Goal: Navigation & Orientation: Find specific page/section

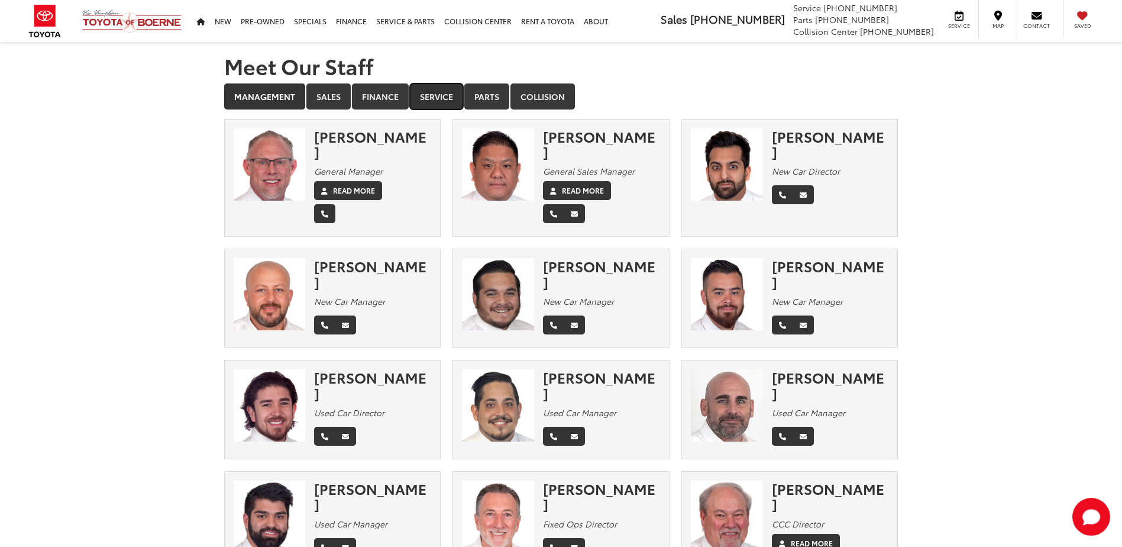
click at [444, 92] on link "Service" at bounding box center [436, 96] width 53 height 26
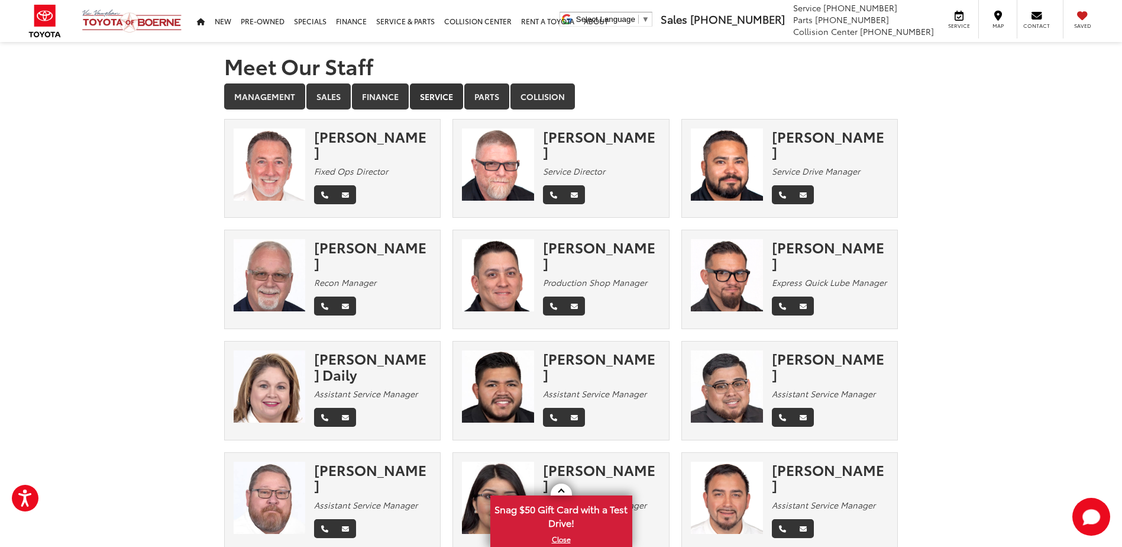
click at [483, 271] on img at bounding box center [498, 275] width 72 height 72
click at [572, 246] on div "[PERSON_NAME]" at bounding box center [601, 254] width 117 height 31
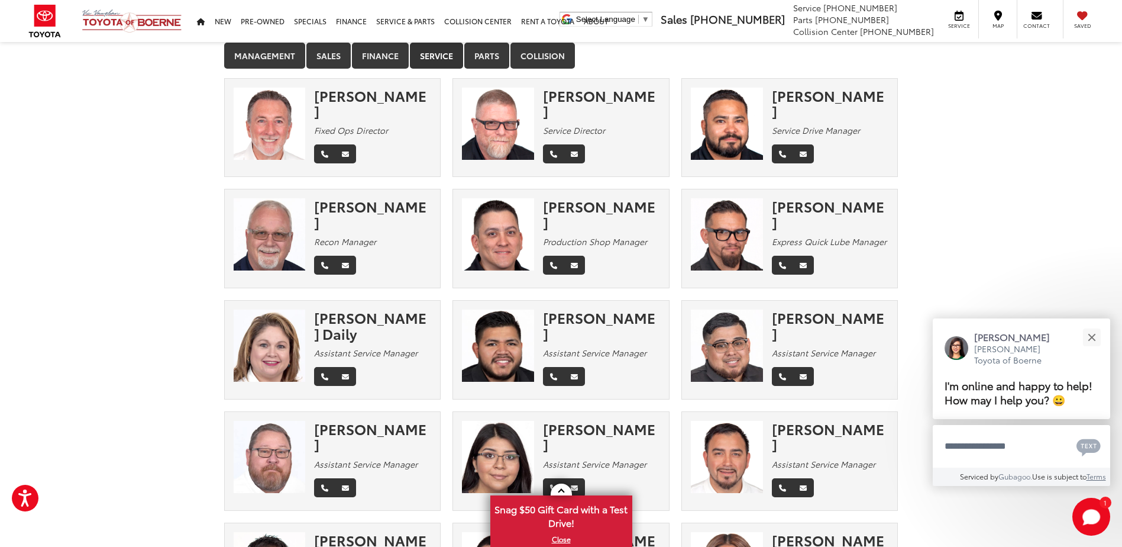
scroll to position [24, 0]
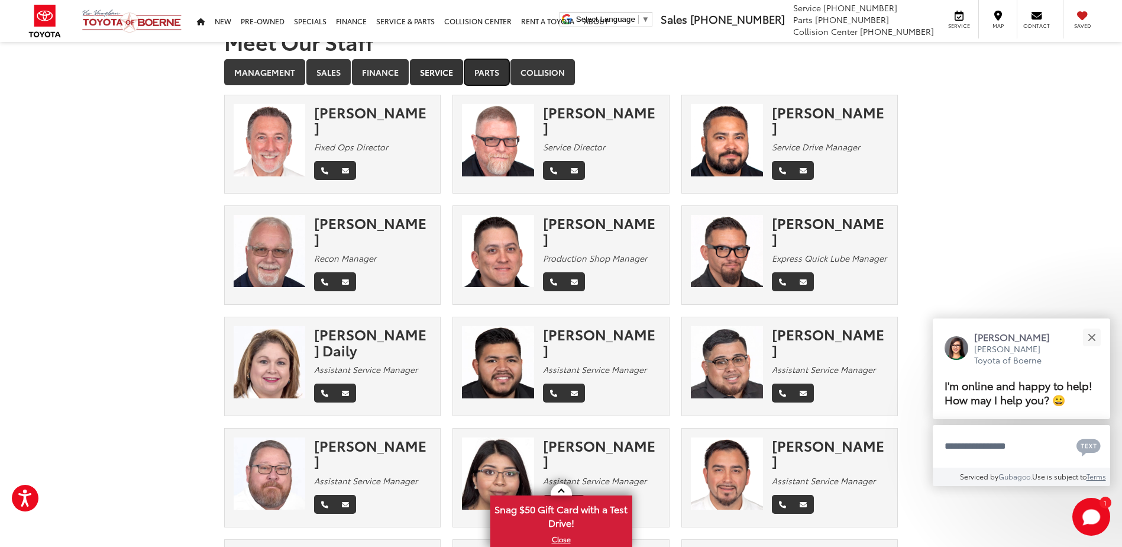
click at [499, 67] on link "Parts" at bounding box center [486, 72] width 45 height 26
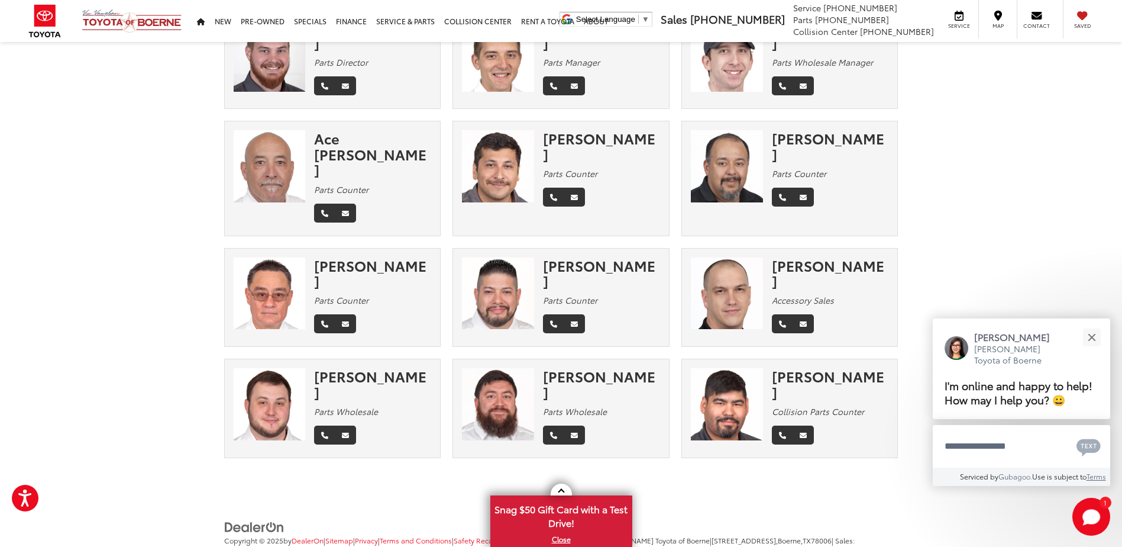
scroll to position [31, 0]
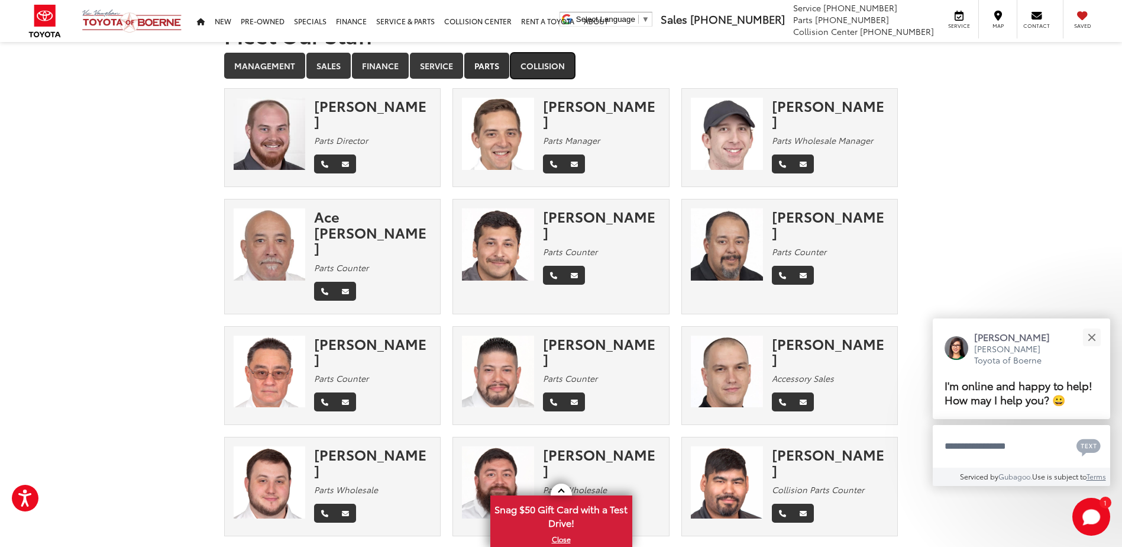
click at [548, 58] on link "Collision" at bounding box center [543, 66] width 64 height 26
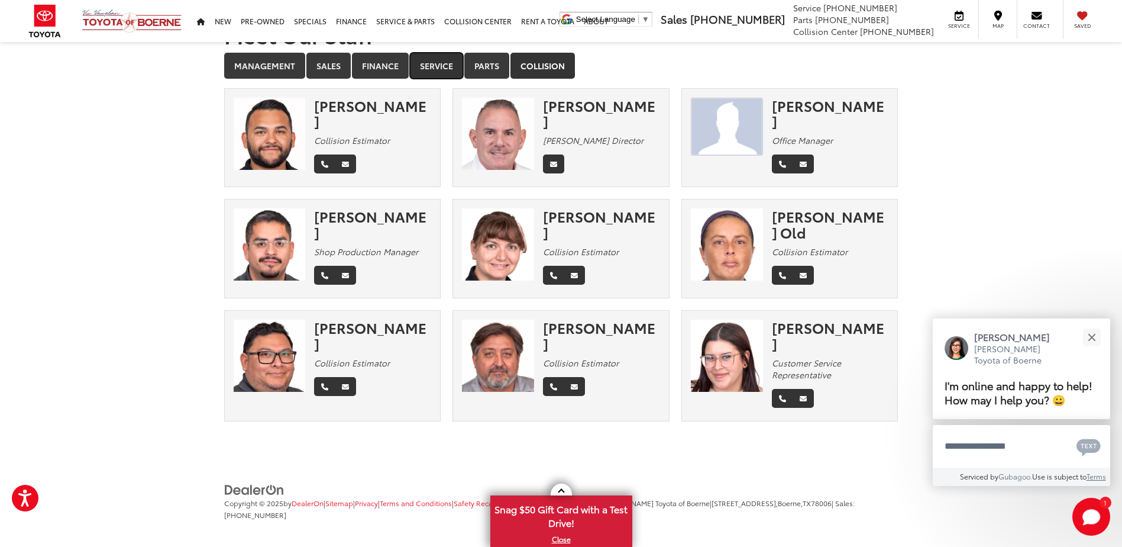
click at [448, 59] on link "Service" at bounding box center [436, 66] width 53 height 26
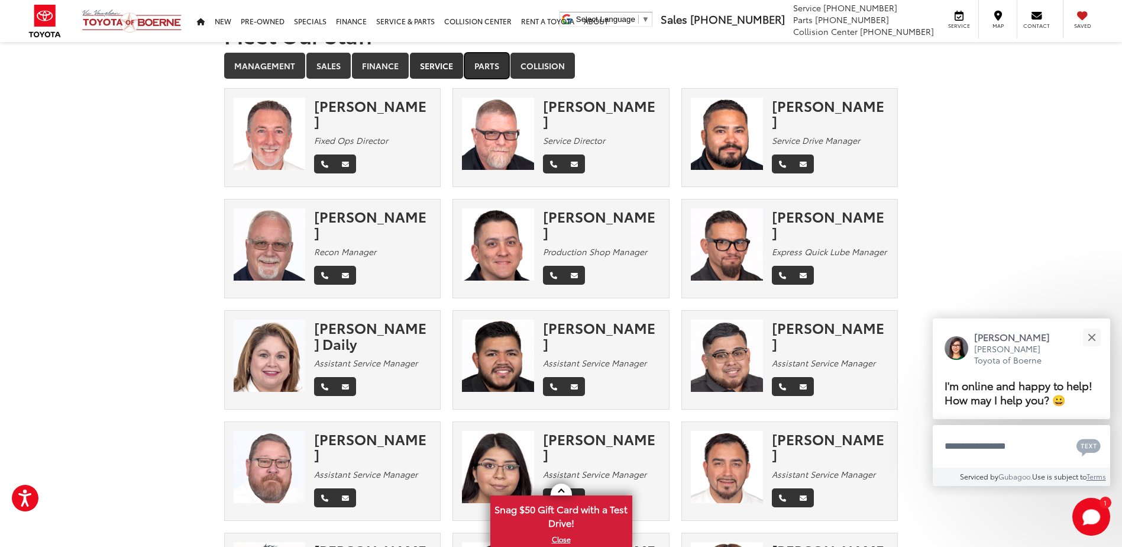
click at [477, 59] on link "Parts" at bounding box center [486, 66] width 45 height 26
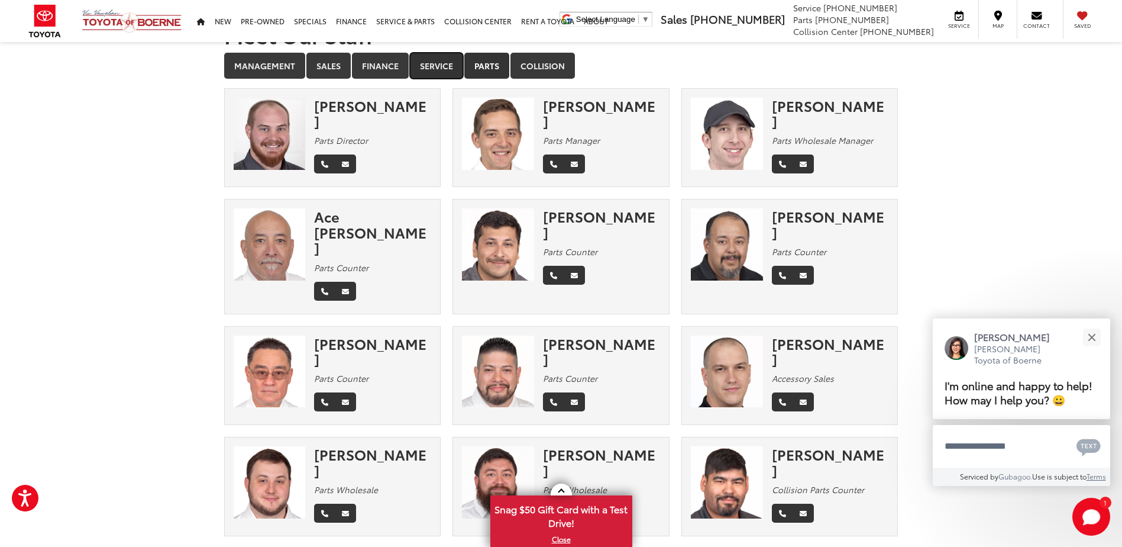
click at [424, 70] on link "Service" at bounding box center [436, 66] width 53 height 26
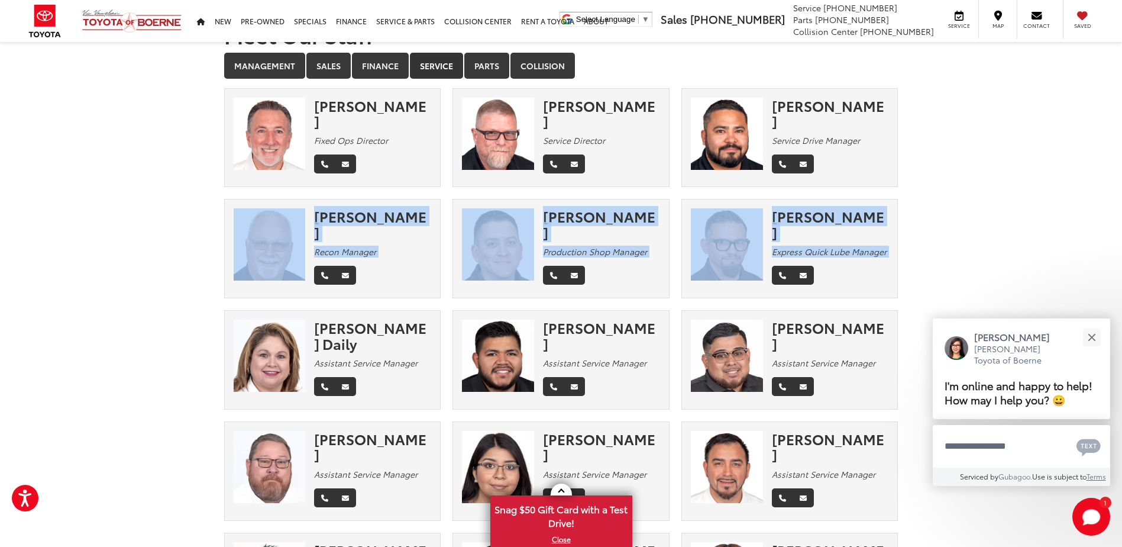
drag, startPoint x: 1115, startPoint y: 208, endPoint x: 1102, endPoint y: 251, distance: 44.9
click at [1102, 251] on section "Meet Our Staff Management Sales Finance Service Parts Collision × [PERSON_NAME]…" at bounding box center [561, 555] width 1122 height 1088
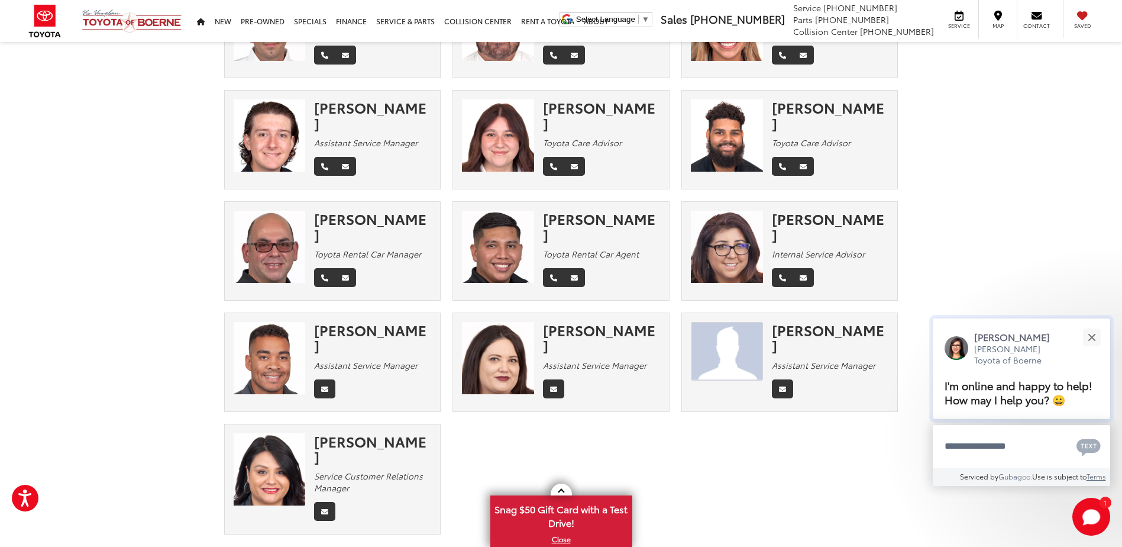
scroll to position [582, 0]
